Goal: Transaction & Acquisition: Download file/media

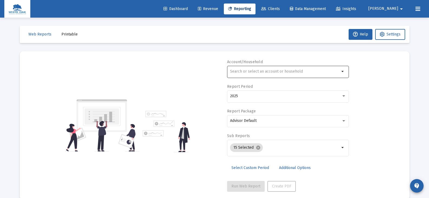
click at [235, 71] on input "text" at bounding box center [285, 71] width 110 height 4
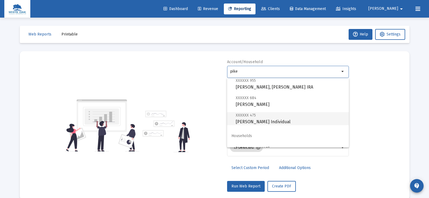
scroll to position [22, 0]
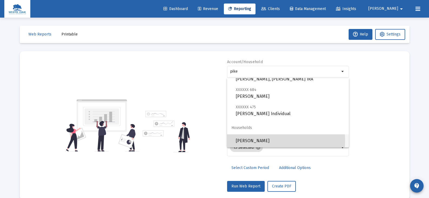
click at [258, 140] on span "[PERSON_NAME]" at bounding box center [290, 140] width 109 height 13
type input "[PERSON_NAME]"
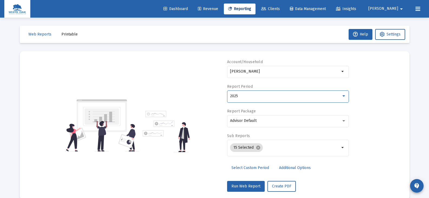
click at [243, 97] on div "2025" at bounding box center [285, 96] width 111 height 4
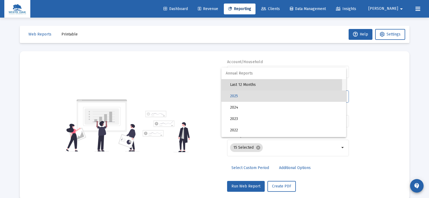
click at [244, 84] on span "Last 12 Months" at bounding box center [286, 84] width 112 height 11
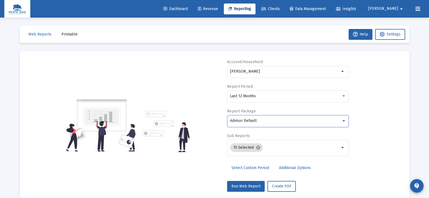
click at [244, 122] on span "Advisor Default" at bounding box center [243, 120] width 26 height 5
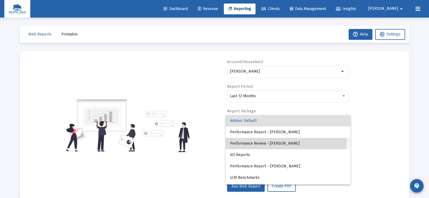
click at [258, 142] on span "Performance Review - [PERSON_NAME]" at bounding box center [288, 143] width 116 height 11
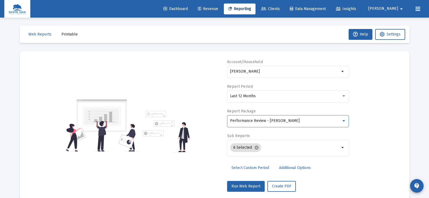
click at [283, 167] on span "Additional Options" at bounding box center [295, 167] width 32 height 5
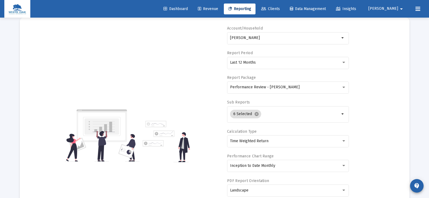
scroll to position [54, 0]
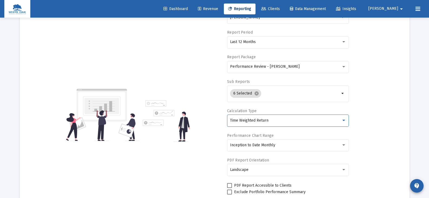
click at [257, 120] on span "Time Weighted Return" at bounding box center [249, 120] width 38 height 5
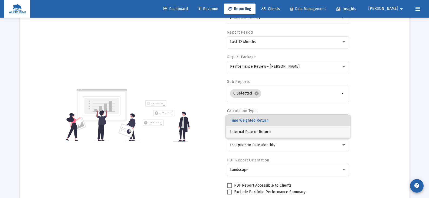
click at [258, 130] on span "Internal Rate of Return" at bounding box center [288, 131] width 116 height 11
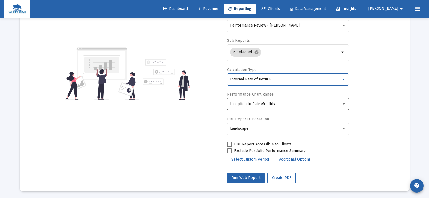
scroll to position [97, 0]
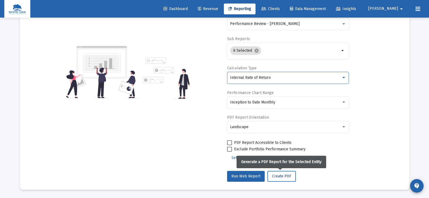
click at [277, 177] on span "Create PDF" at bounding box center [281, 176] width 19 height 5
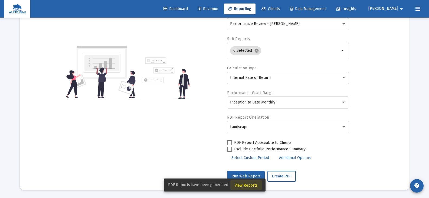
click at [246, 186] on span "View Reports" at bounding box center [245, 185] width 23 height 5
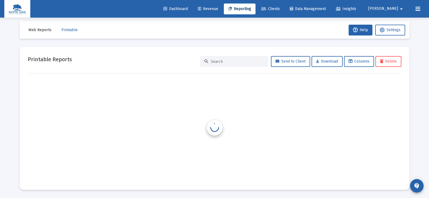
scroll to position [4, 0]
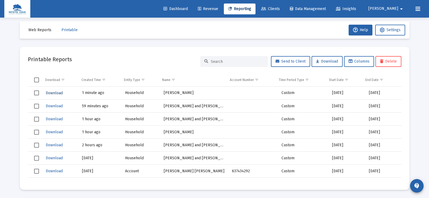
click at [48, 94] on span "Download" at bounding box center [54, 93] width 17 height 5
click at [251, 8] on span "Reporting" at bounding box center [239, 8] width 23 height 5
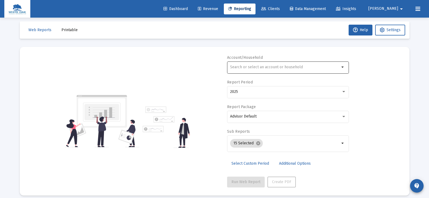
click at [246, 68] on input "text" at bounding box center [285, 67] width 110 height 4
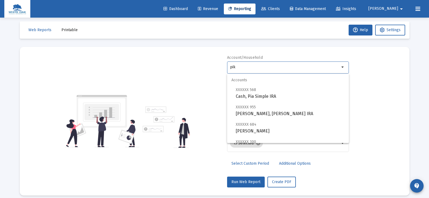
type input "pike"
